Goal: Information Seeking & Learning: Learn about a topic

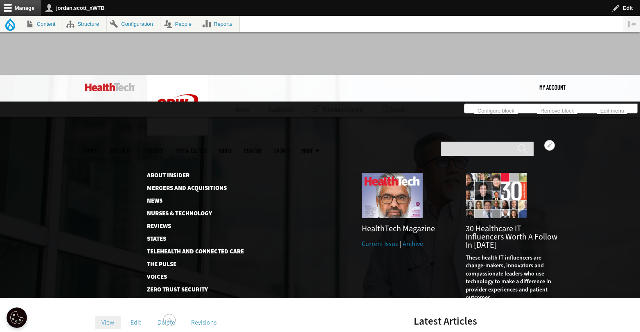
click at [379, 239] on link "Current Issue" at bounding box center [380, 243] width 37 height 9
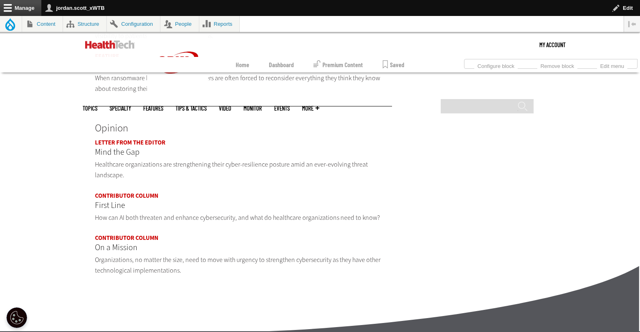
scroll to position [974, 0]
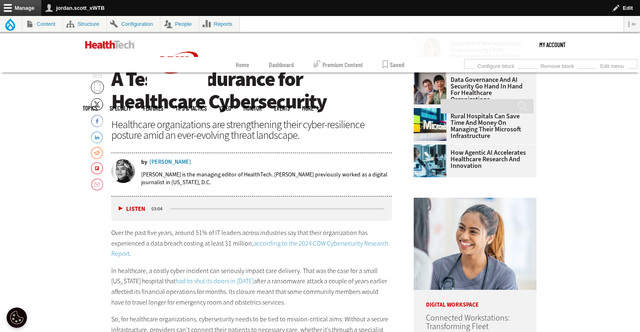
scroll to position [230, 0]
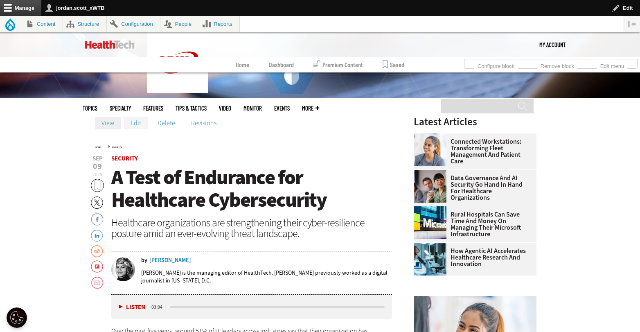
click at [137, 121] on link "Edit" at bounding box center [136, 123] width 24 height 12
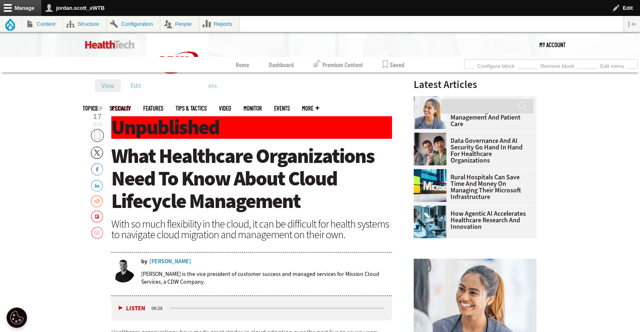
scroll to position [257, 0]
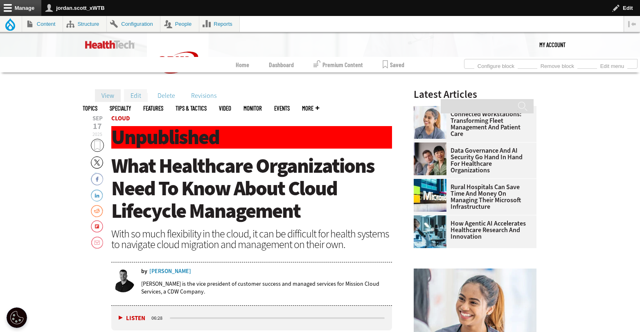
click at [132, 99] on link "Edit" at bounding box center [136, 95] width 24 height 12
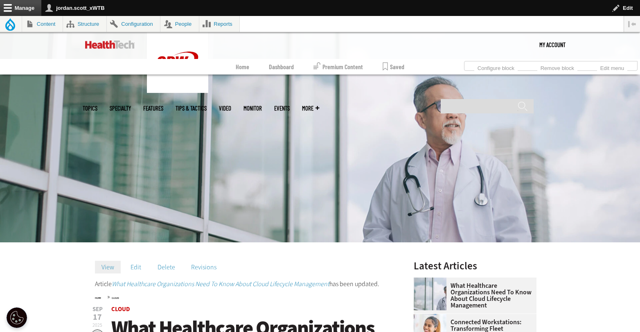
scroll to position [173, 0]
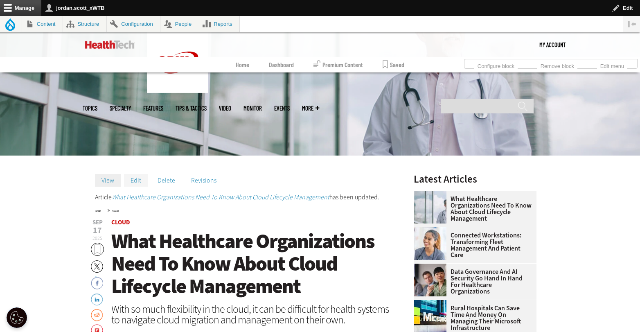
click at [139, 180] on link "Edit" at bounding box center [136, 180] width 24 height 12
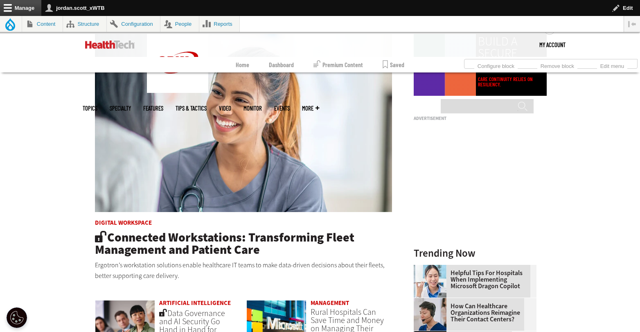
scroll to position [725, 0]
